Goal: Transaction & Acquisition: Purchase product/service

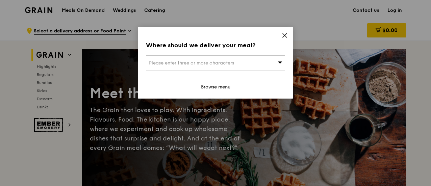
click at [206, 68] on div "Please enter three or more characters" at bounding box center [215, 63] width 139 height 16
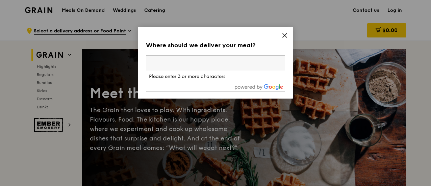
click at [207, 65] on input "search" at bounding box center [215, 63] width 139 height 15
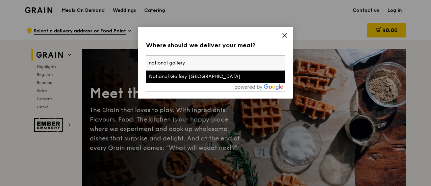
type input "national gallery"
click at [196, 74] on div "National Gallery [GEOGRAPHIC_DATA]" at bounding box center [199, 76] width 100 height 7
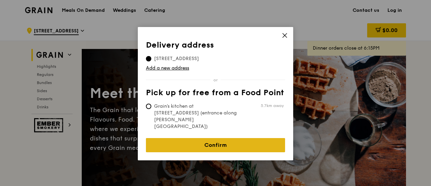
click at [207, 138] on link "Confirm" at bounding box center [215, 145] width 139 height 14
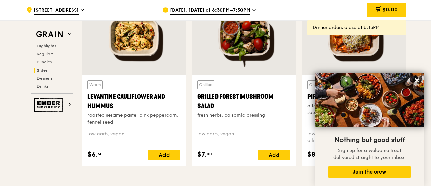
scroll to position [1758, 0]
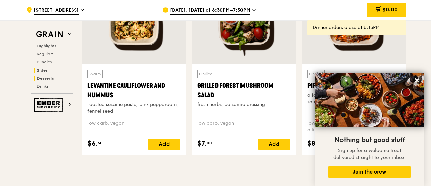
click at [42, 77] on span "Desserts" at bounding box center [45, 78] width 17 height 5
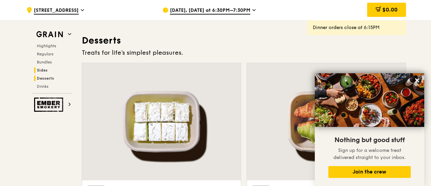
scroll to position [1917, 0]
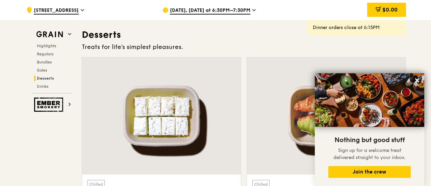
click at [416, 80] on icon at bounding box center [417, 80] width 6 height 6
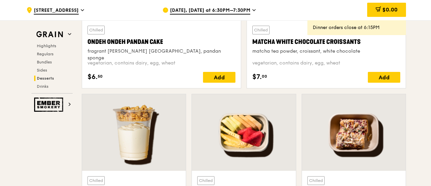
scroll to position [2120, 0]
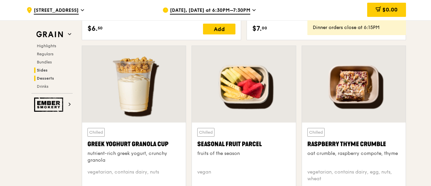
click at [50, 68] on h2 "Sides" at bounding box center [53, 70] width 39 height 5
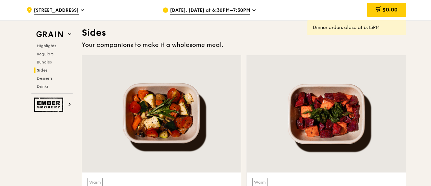
scroll to position [1497, 0]
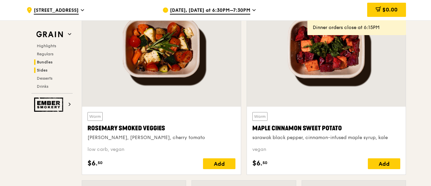
click at [51, 63] on span "Bundles" at bounding box center [45, 62] width 16 height 5
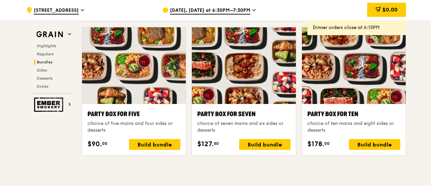
scroll to position [1371, 0]
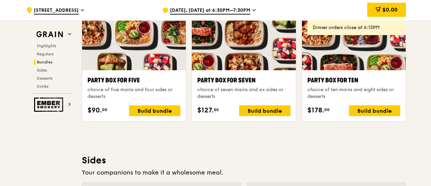
click at [200, 9] on span "Aug 21, Today at 6:30PM–7:30PM" at bounding box center [210, 10] width 80 height 7
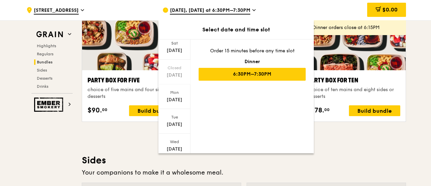
scroll to position [93, 0]
click at [172, 145] on icon at bounding box center [174, 145] width 5 height 5
click at [172, 98] on div "Tue Sep 2" at bounding box center [175, 100] width 32 height 25
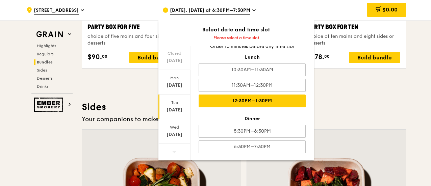
scroll to position [1438, 0]
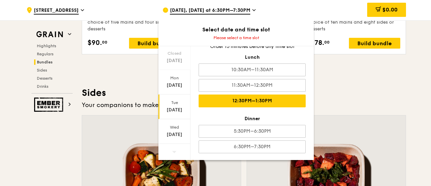
click at [235, 99] on div "12:30PM–1:30PM" at bounding box center [252, 101] width 107 height 13
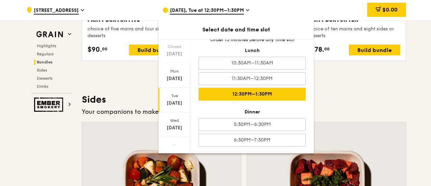
scroll to position [1445, 0]
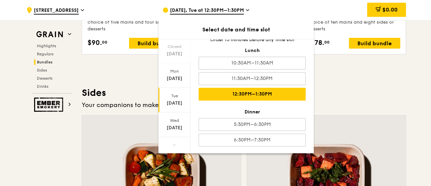
click at [129, 74] on div "Highlights Weekly rotating dishes inspired by flavours from around the world. W…" at bounding box center [244, 100] width 325 height 2654
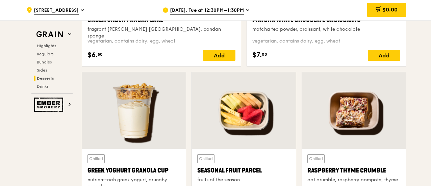
scroll to position [2052, 0]
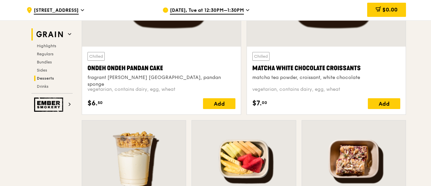
click at [70, 31] on h2 "Grain" at bounding box center [51, 34] width 41 height 12
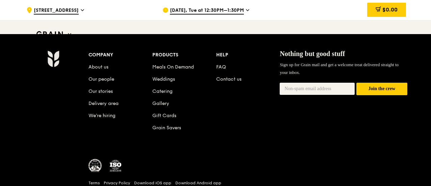
scroll to position [2897, 0]
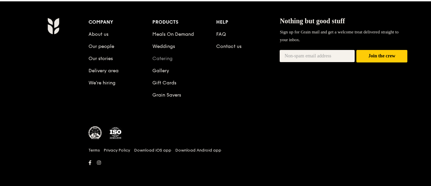
click at [159, 56] on link "Catering" at bounding box center [162, 59] width 20 height 6
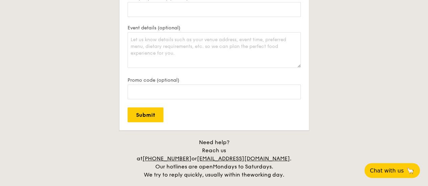
scroll to position [1487, 0]
